Goal: Check status: Check status

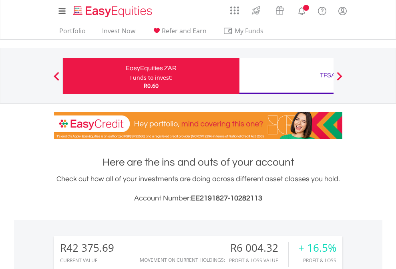
scroll to position [77, 126]
click at [130, 76] on div "Funds to invest:" at bounding box center [151, 78] width 42 height 8
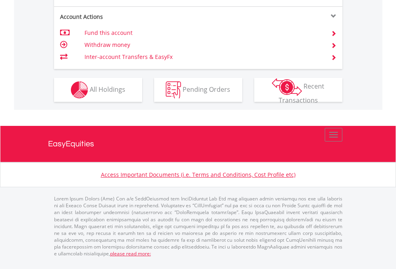
scroll to position [784, 0]
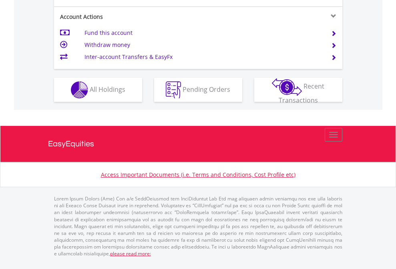
scroll to position [752, 0]
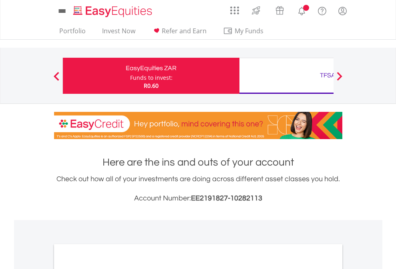
scroll to position [481, 0]
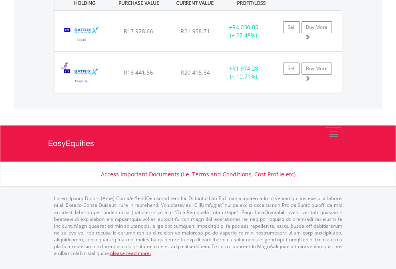
scroll to position [58, 0]
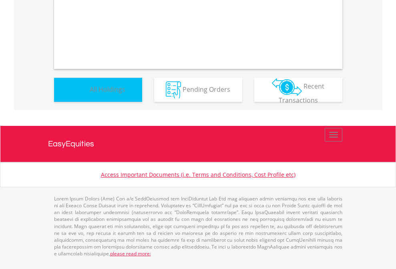
click at [90, 93] on span "All Holdings" at bounding box center [108, 89] width 36 height 9
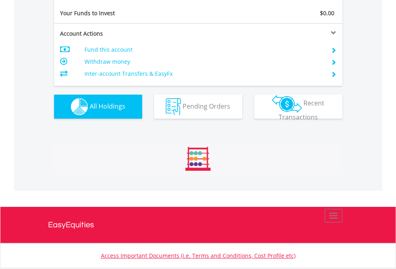
scroll to position [891, 0]
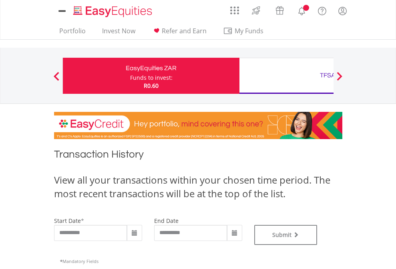
type input "**********"
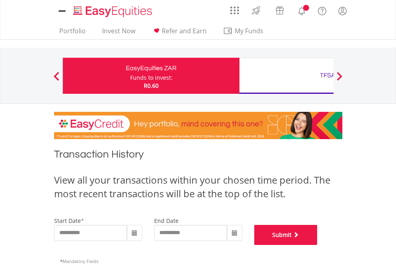
click at [318, 245] on button "Submit" at bounding box center [285, 235] width 63 height 20
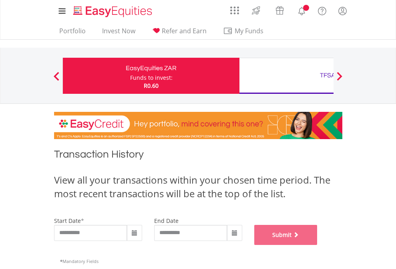
scroll to position [325, 0]
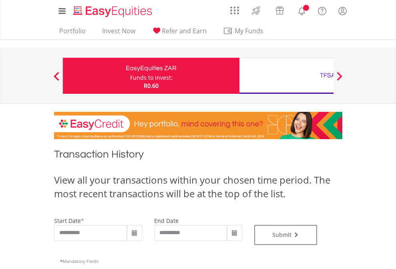
click at [286, 76] on div "TFSA" at bounding box center [327, 75] width 167 height 11
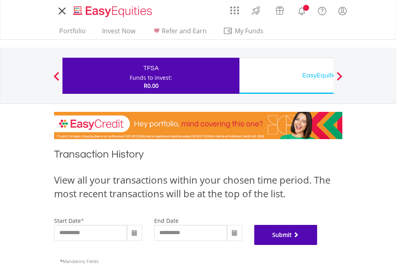
click at [318, 245] on button "Submit" at bounding box center [285, 235] width 63 height 20
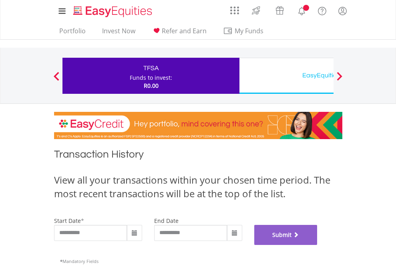
scroll to position [325, 0]
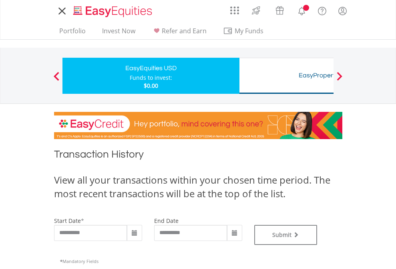
type input "**********"
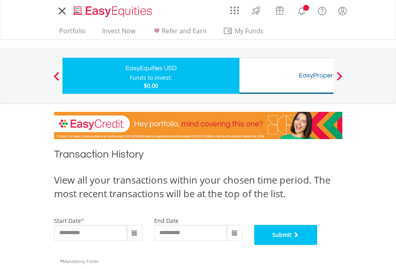
click at [318, 245] on button "Submit" at bounding box center [285, 235] width 63 height 20
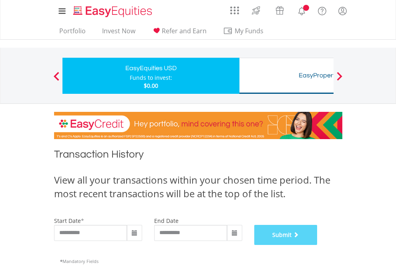
scroll to position [325, 0]
